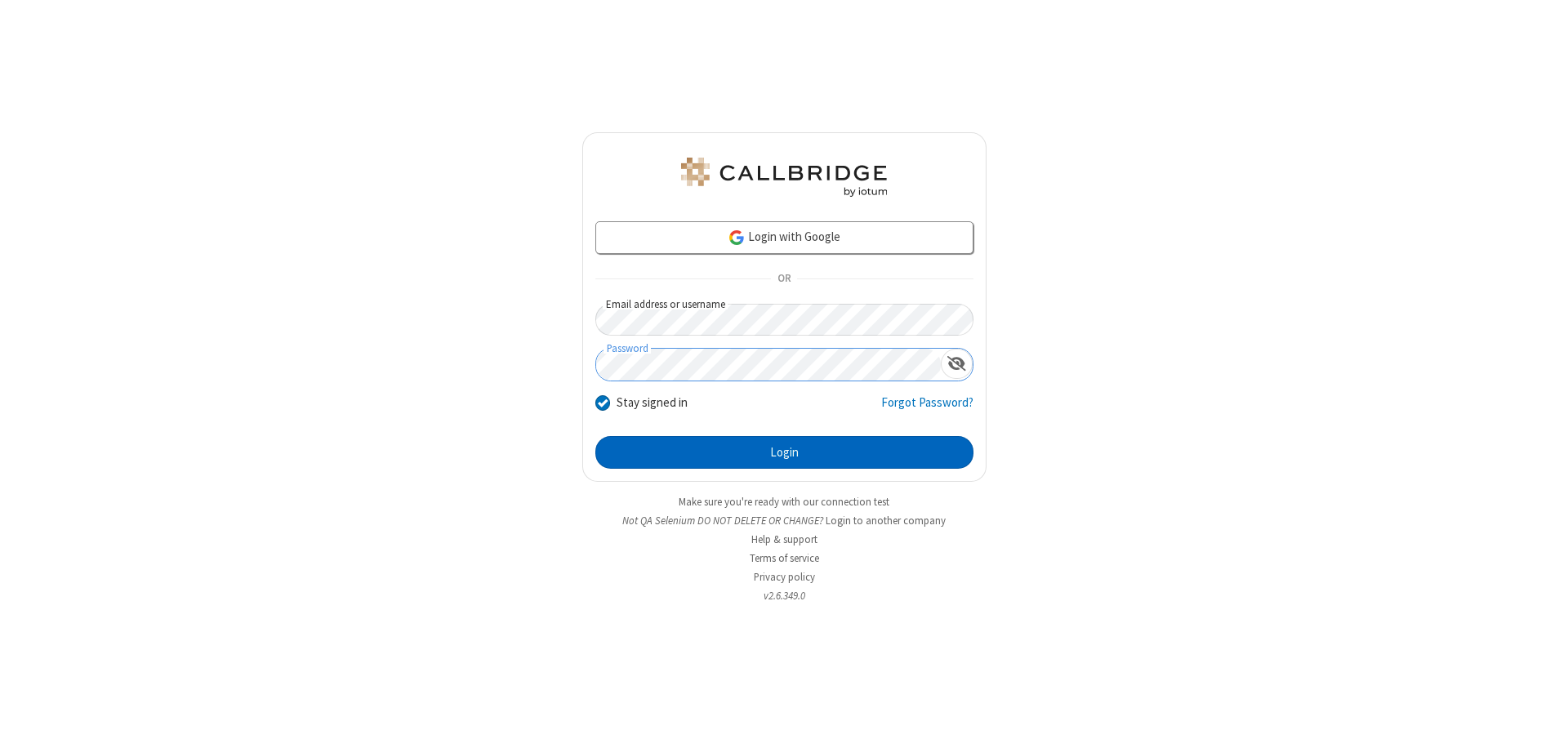
click at [784, 453] on button "Login" at bounding box center [785, 452] width 379 height 33
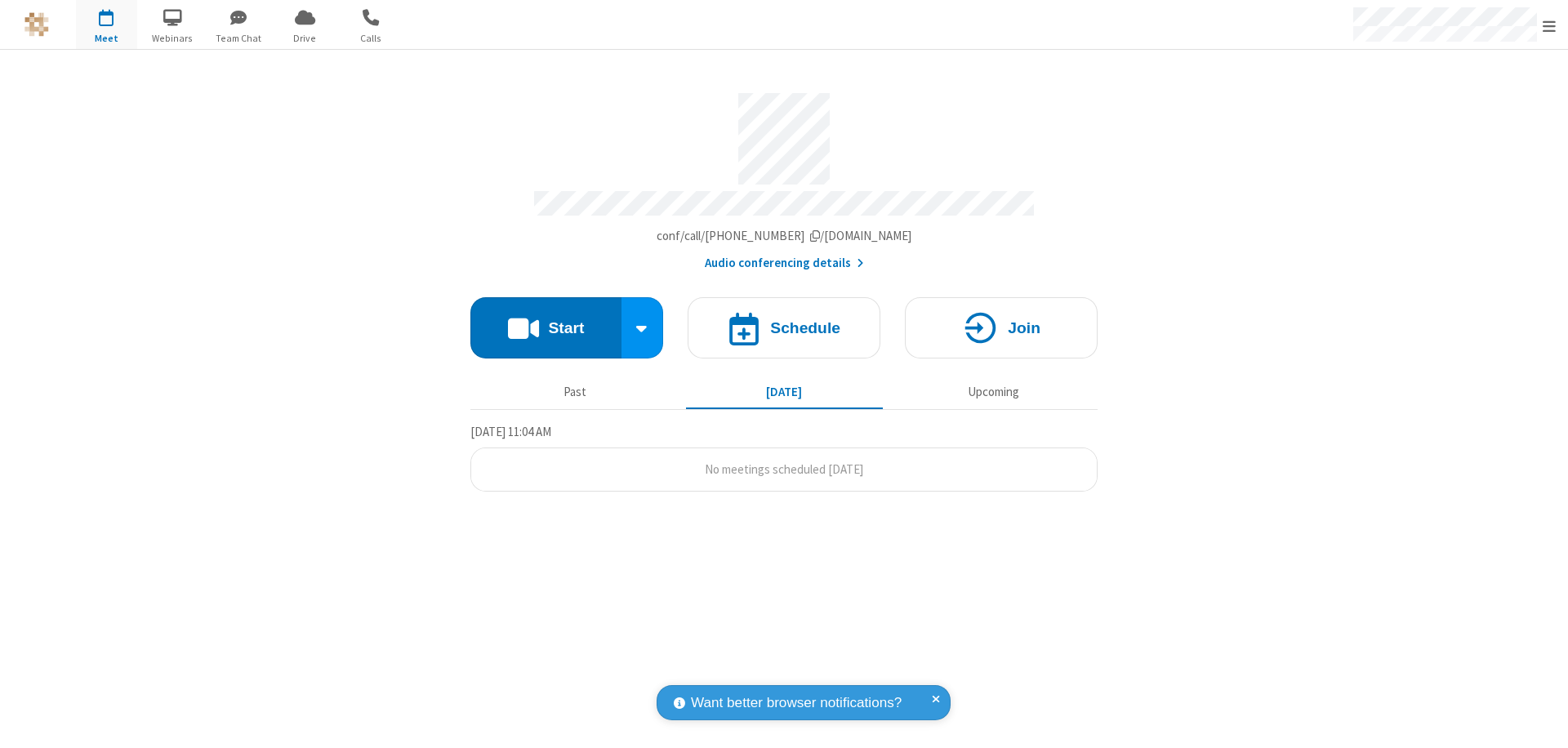
click at [546, 321] on button "Start" at bounding box center [546, 327] width 151 height 61
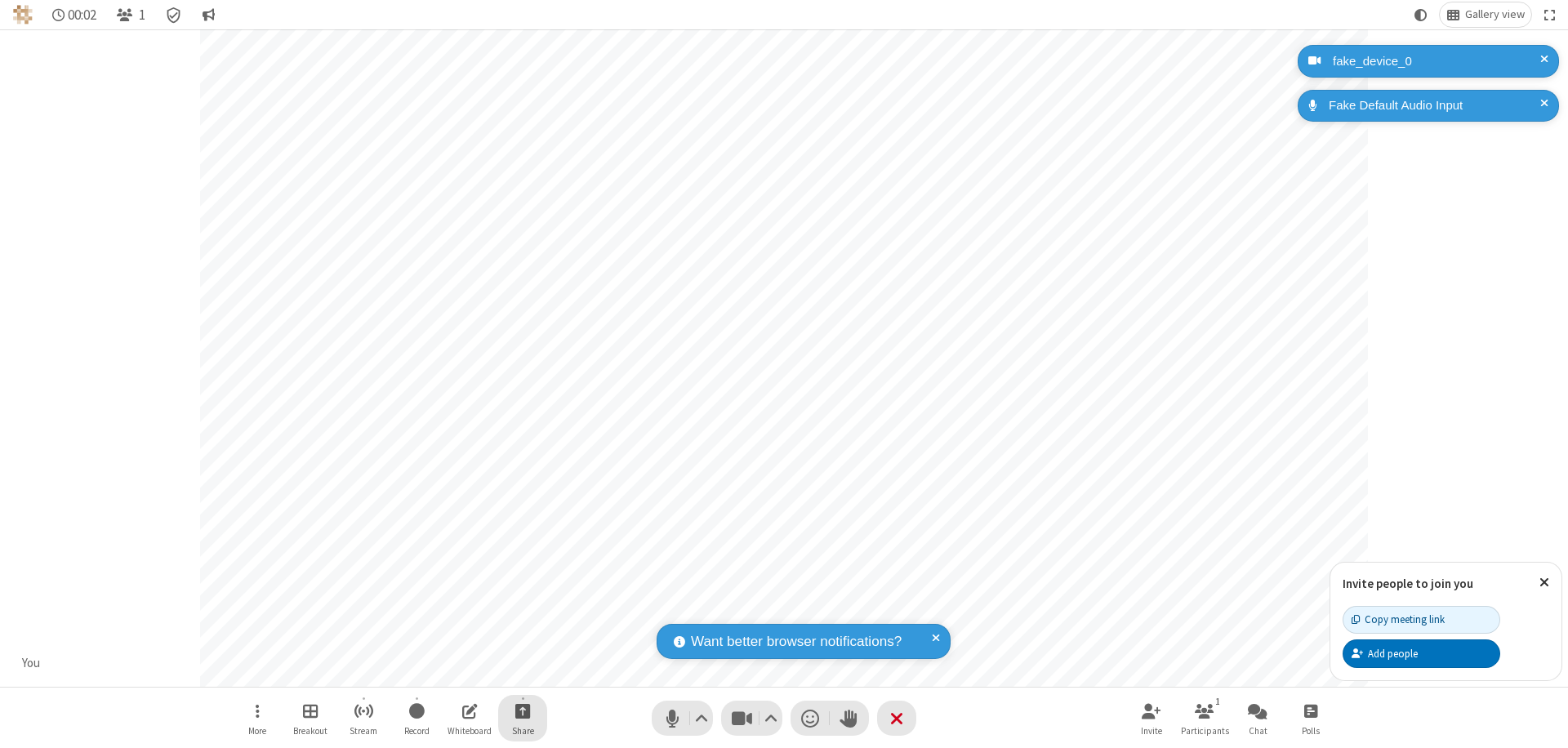
click at [522, 711] on span "Start sharing" at bounding box center [523, 711] width 15 height 20
click at [522, 611] on span "Share additional camera" at bounding box center [532, 614] width 121 height 14
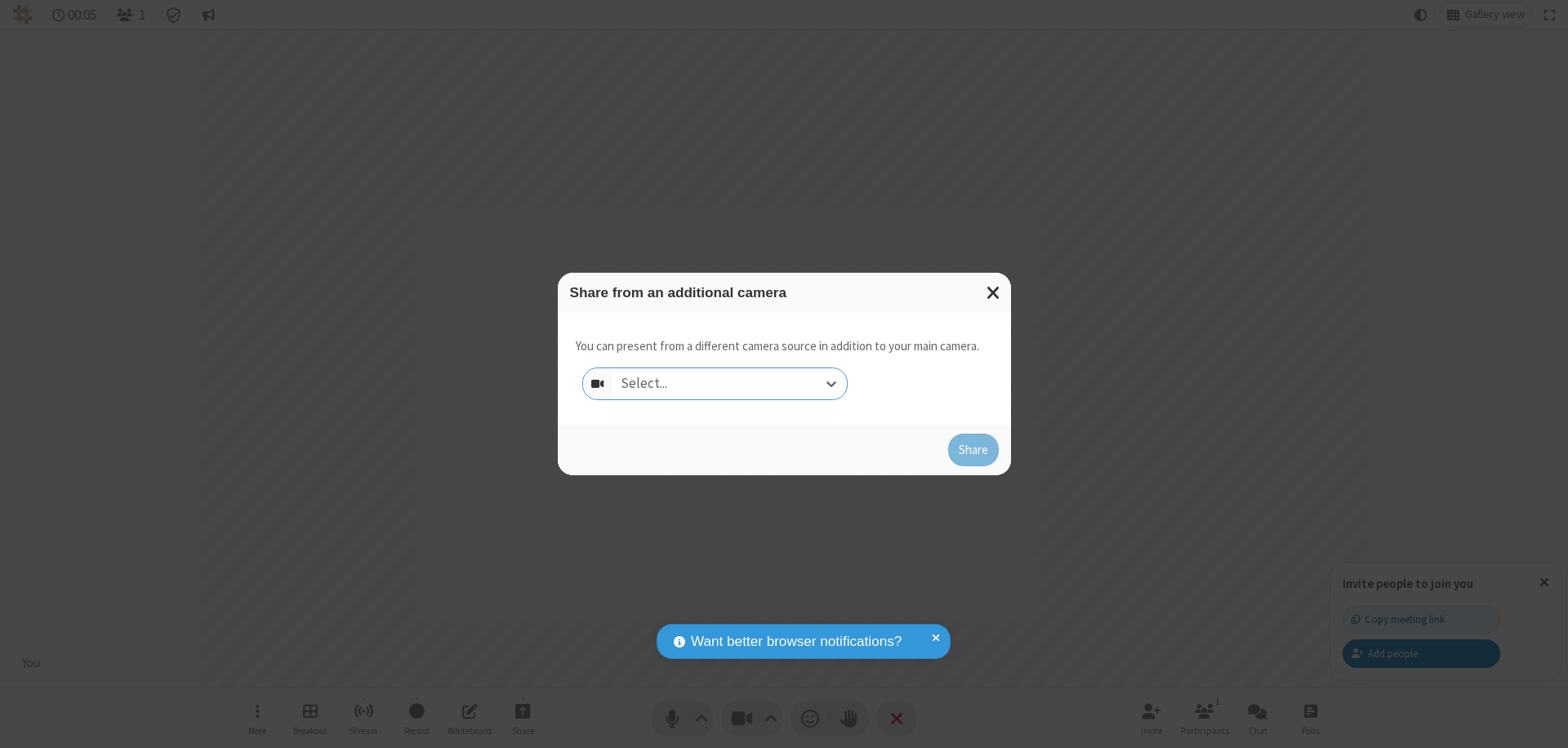
click at [729, 384] on div "Select..." at bounding box center [729, 384] width 235 height 31
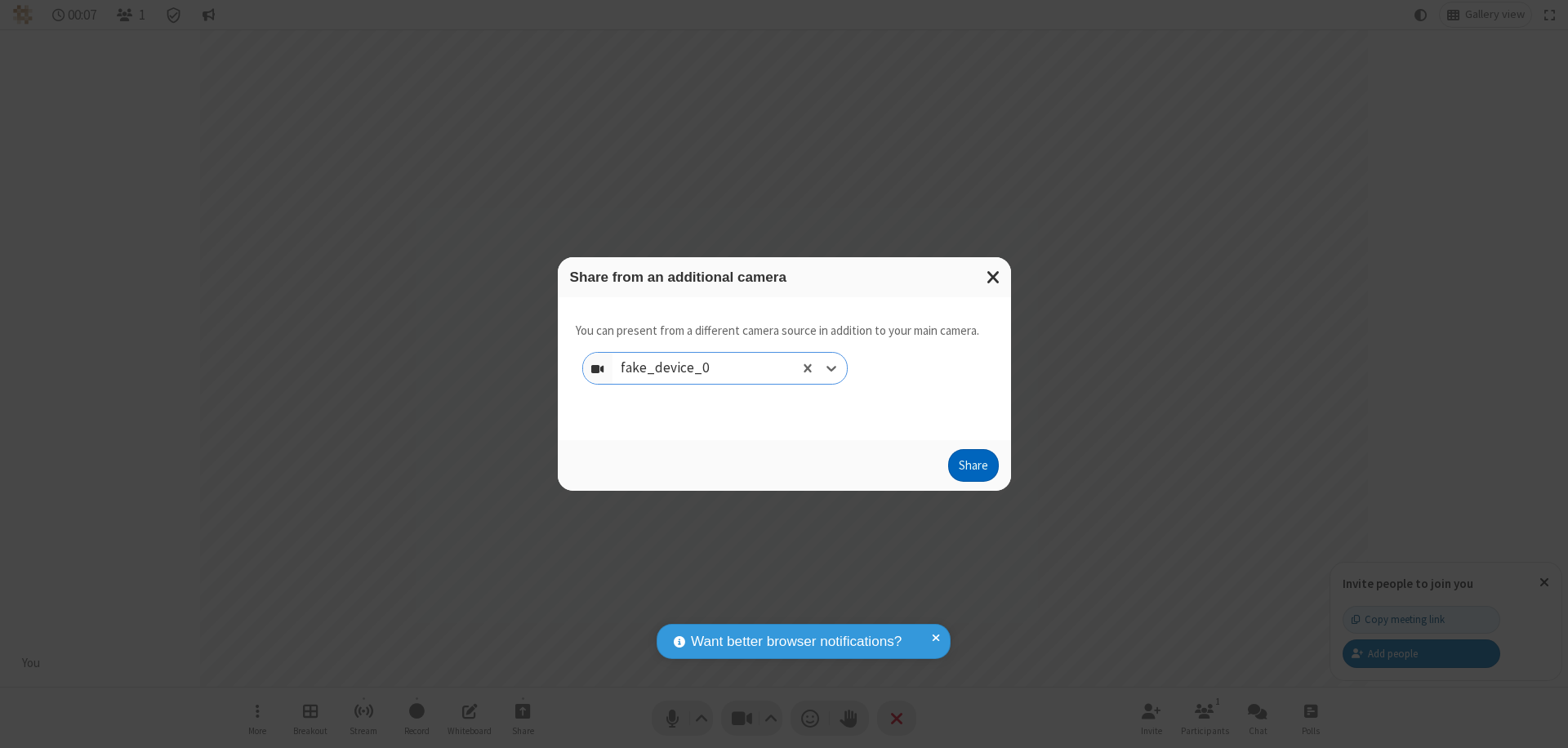
click at [972, 469] on button "Share" at bounding box center [973, 465] width 50 height 33
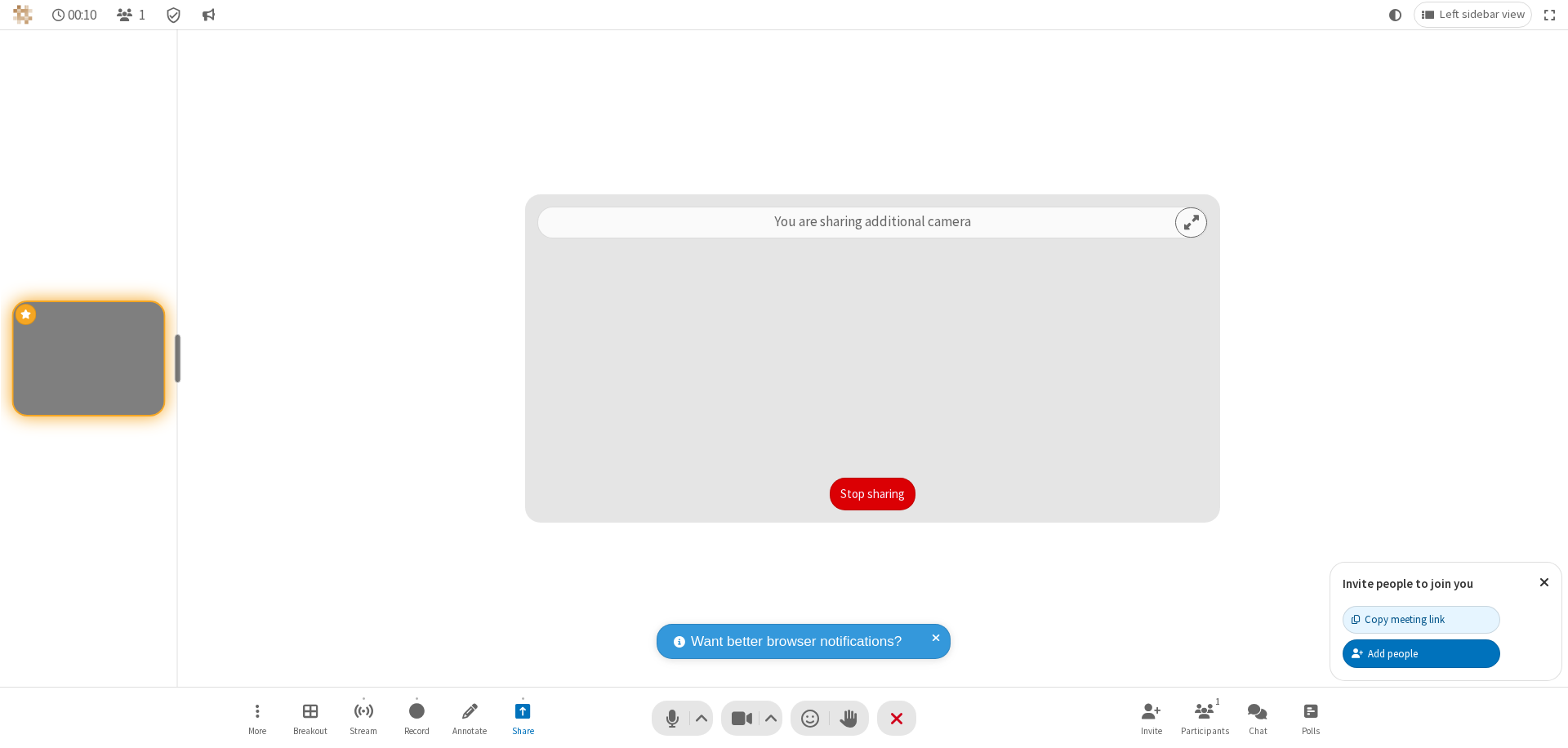
click at [872, 494] on button "Stop sharing" at bounding box center [872, 494] width 86 height 33
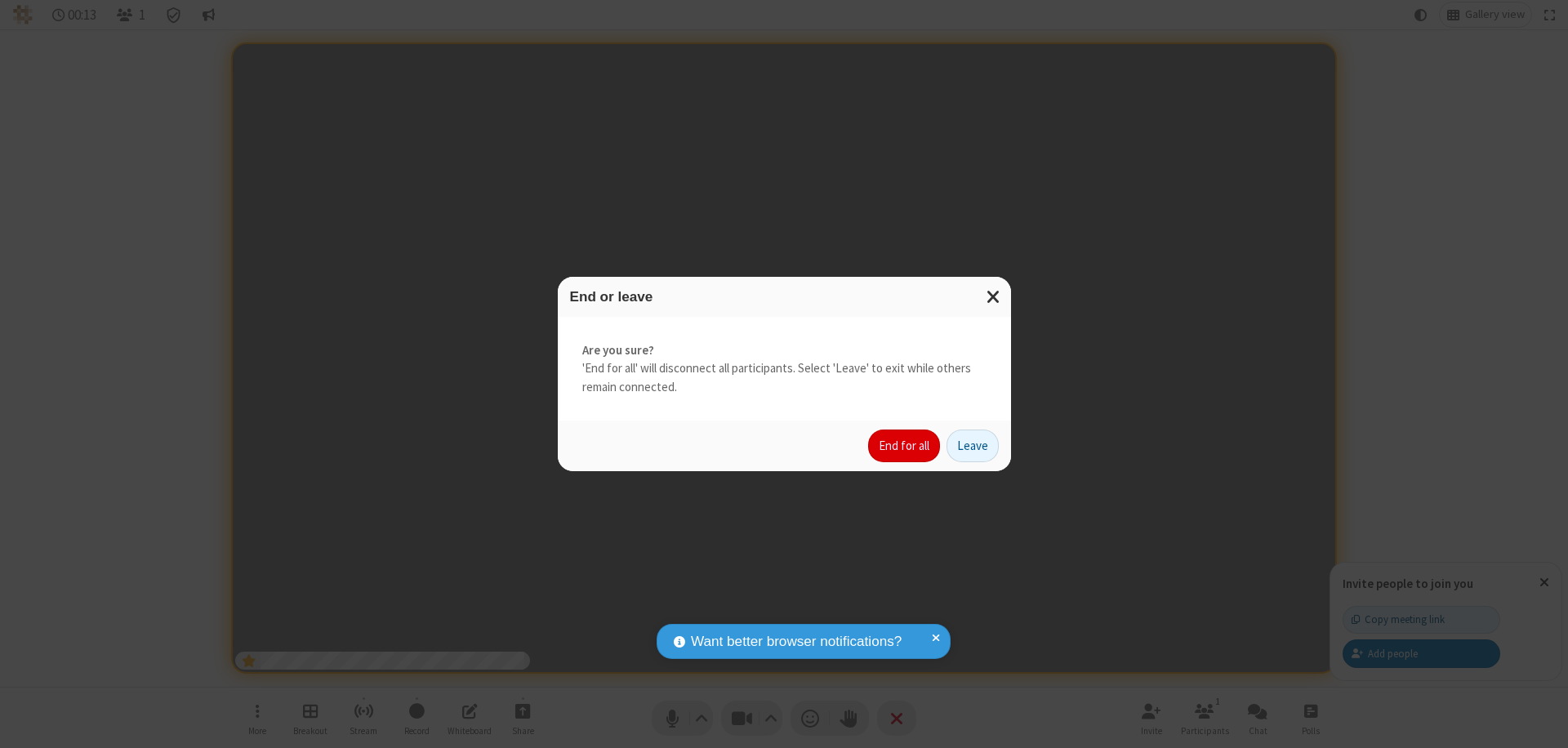
click at [905, 446] on button "End for all" at bounding box center [903, 446] width 72 height 33
